Goal: Go to known website: Access a specific website the user already knows

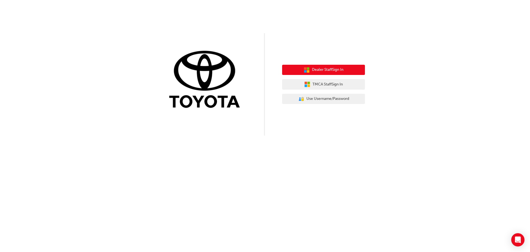
click at [312, 70] on span "Dealer Staff Sign In" at bounding box center [327, 70] width 31 height 6
